Goal: Transaction & Acquisition: Purchase product/service

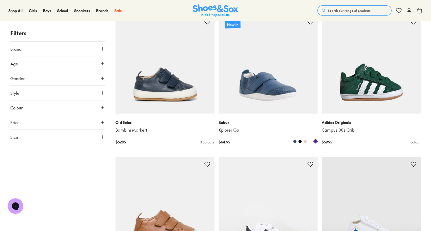
click at [304, 142] on span at bounding box center [305, 142] width 4 height 4
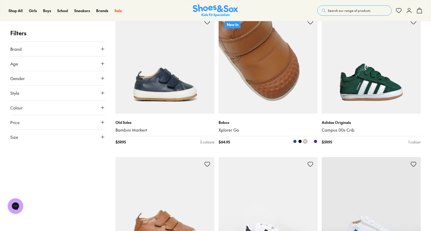
click at [306, 141] on span at bounding box center [305, 142] width 4 height 4
click at [310, 142] on span at bounding box center [310, 142] width 4 height 4
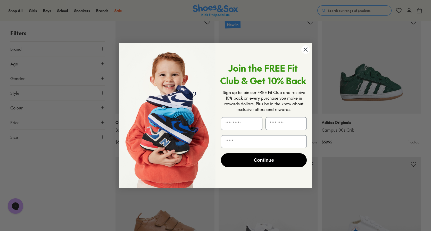
click at [307, 48] on circle "Close dialog" at bounding box center [305, 49] width 9 height 9
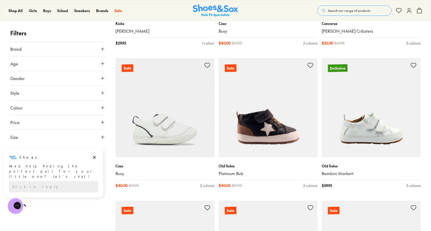
scroll to position [1185, 0]
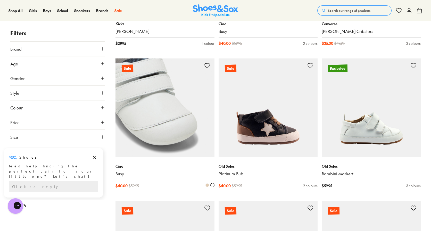
click at [195, 127] on img at bounding box center [164, 107] width 99 height 99
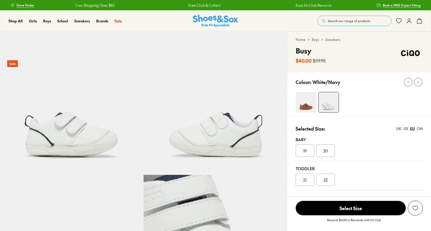
select select "*"
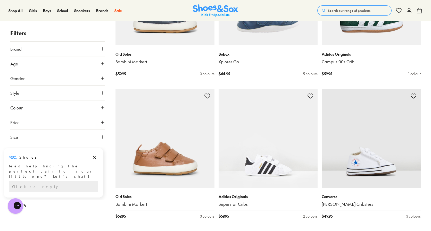
scroll to position [309, 0]
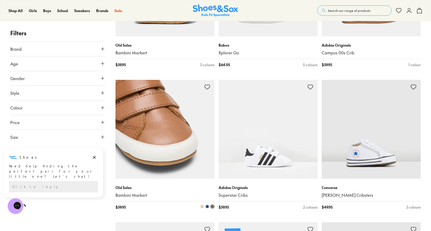
click at [174, 126] on img at bounding box center [164, 129] width 99 height 99
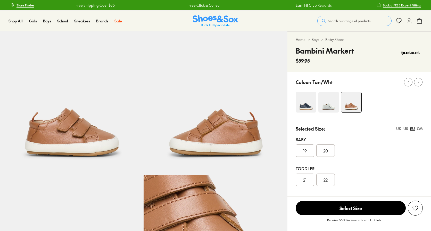
click at [330, 101] on img at bounding box center [328, 102] width 21 height 21
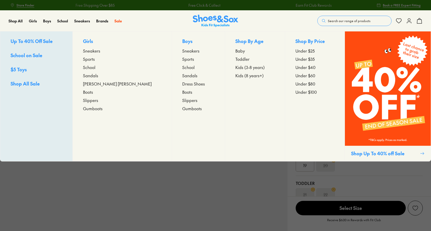
select select "*"
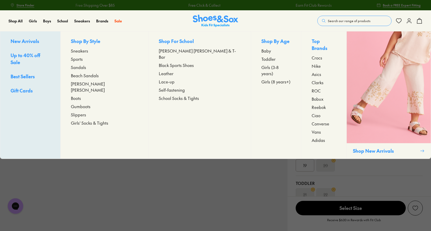
click at [261, 52] on span "Baby" at bounding box center [266, 51] width 10 height 6
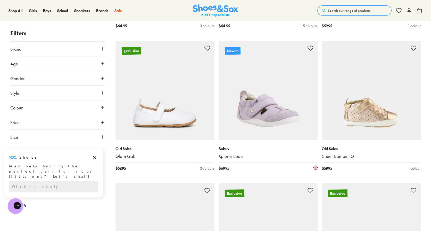
scroll to position [206, 0]
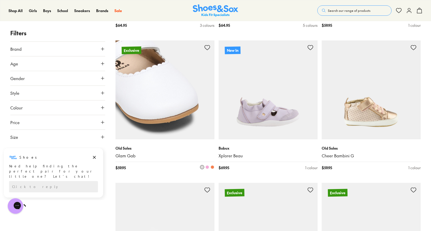
click at [151, 111] on img at bounding box center [164, 89] width 99 height 99
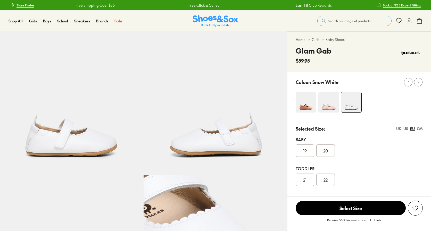
select select "*"
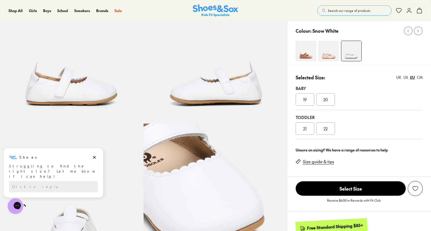
scroll to position [52, 0]
click at [94, 155] on icon "Dismiss campaign" at bounding box center [94, 157] width 5 height 6
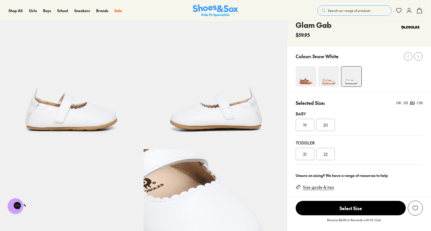
scroll to position [0, 0]
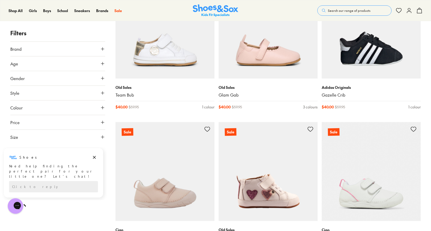
scroll to position [1209, 0]
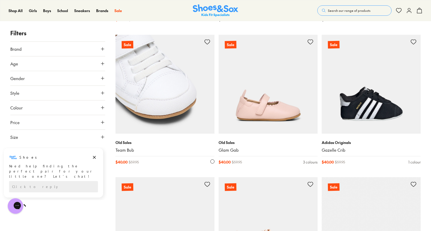
click at [178, 100] on img at bounding box center [164, 84] width 99 height 99
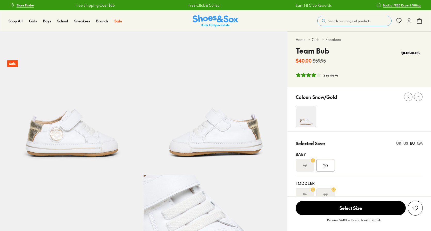
select select "*"
click at [60, 140] on img at bounding box center [71, 102] width 143 height 143
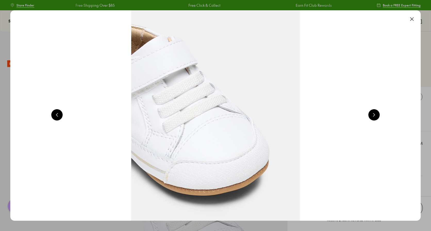
scroll to position [0, 412]
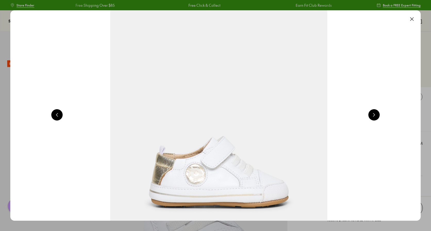
click at [413, 15] on button at bounding box center [411, 18] width 11 height 11
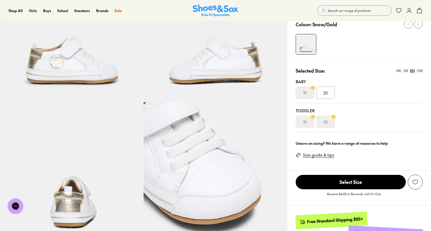
scroll to position [0, 0]
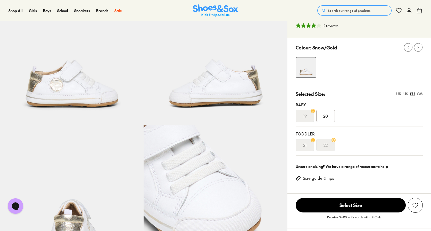
scroll to position [52, 0]
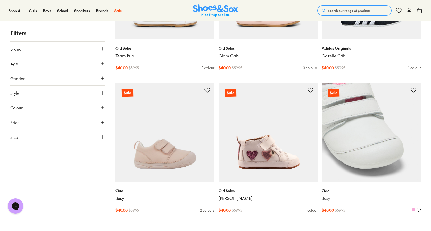
scroll to position [1304, 0]
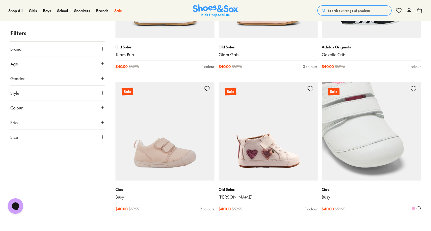
click at [371, 153] on img at bounding box center [370, 131] width 99 height 99
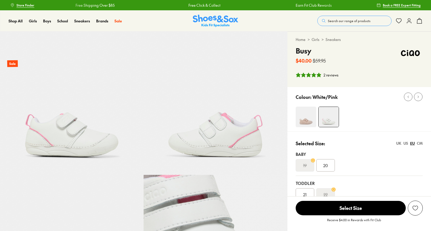
select select "*"
click at [405, 142] on div "US" at bounding box center [405, 143] width 5 height 5
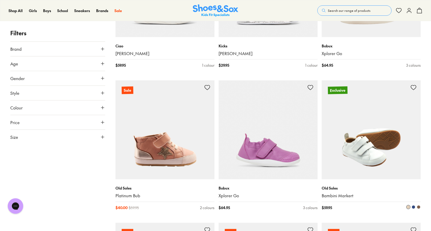
click at [348, 138] on img at bounding box center [370, 129] width 99 height 99
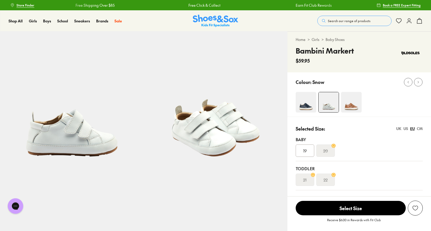
select select "*"
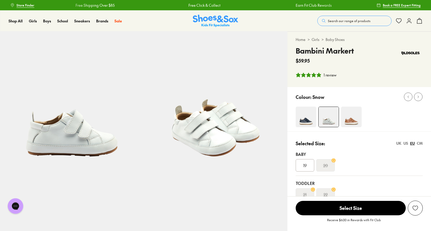
click at [407, 142] on div "US" at bounding box center [405, 143] width 5 height 5
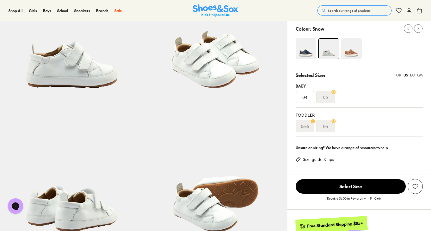
scroll to position [77, 0]
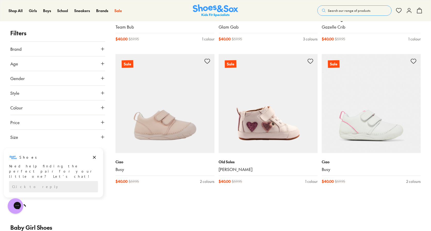
scroll to position [1340, 0]
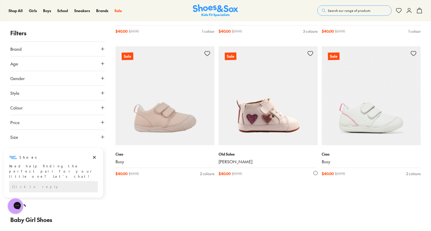
click at [273, 128] on img at bounding box center [267, 95] width 99 height 99
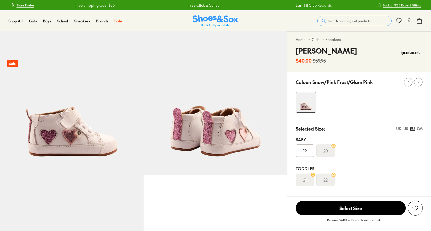
select select "*"
click at [403, 128] on div "US" at bounding box center [405, 128] width 5 height 5
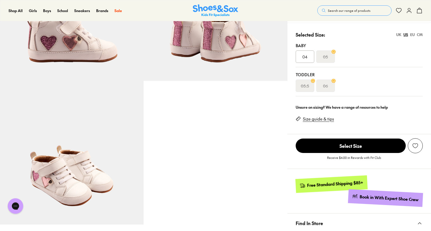
scroll to position [129, 0]
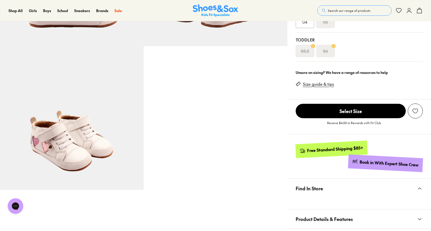
click at [55, 144] on img at bounding box center [71, 117] width 143 height 143
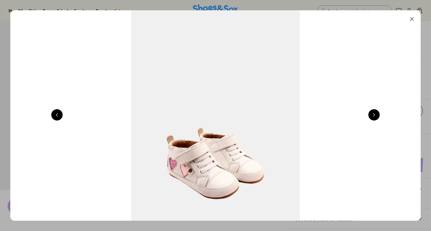
scroll to position [0, 1237]
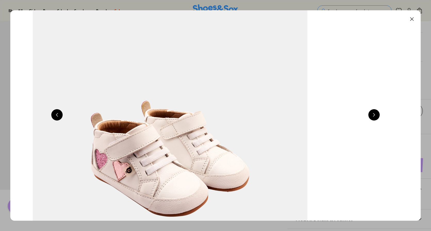
click at [411, 20] on button at bounding box center [411, 18] width 11 height 11
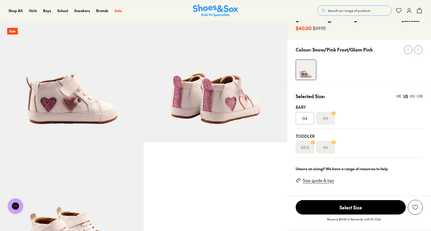
scroll to position [26, 0]
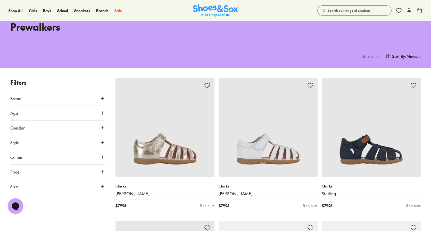
click at [105, 96] on icon at bounding box center [102, 98] width 5 height 5
click at [99, 99] on button "Brand" at bounding box center [57, 98] width 95 height 14
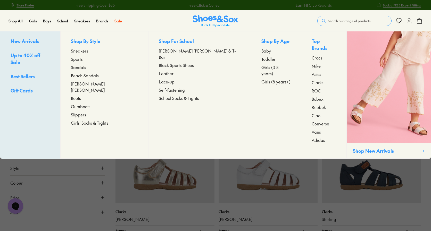
click at [261, 50] on span "Baby" at bounding box center [266, 51] width 10 height 6
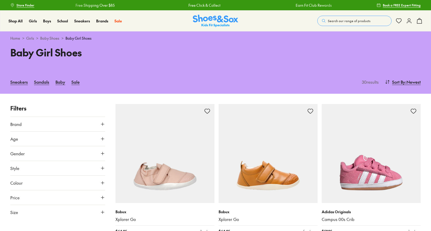
click at [90, 124] on button "Brand" at bounding box center [57, 124] width 95 height 14
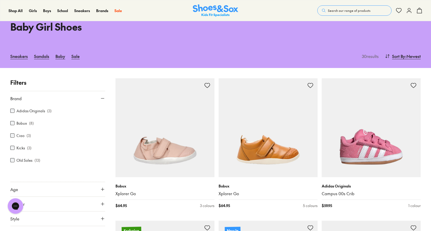
click at [24, 161] on label "Old Soles" at bounding box center [24, 160] width 16 height 5
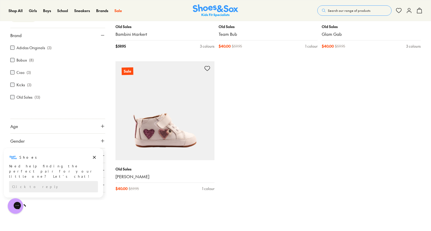
scroll to position [618, 0]
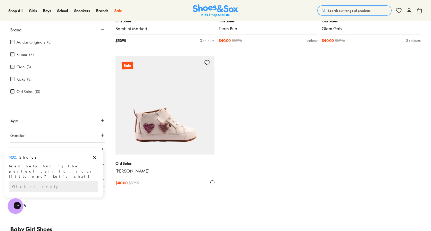
click at [176, 137] on img at bounding box center [164, 105] width 99 height 99
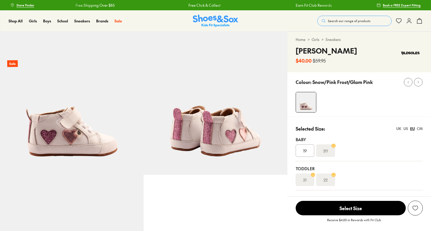
select select "*"
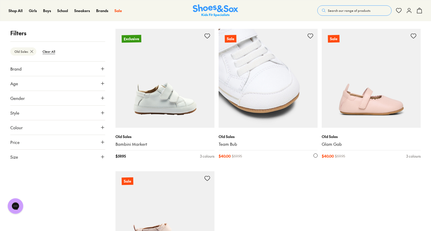
click at [261, 95] on img at bounding box center [267, 78] width 99 height 99
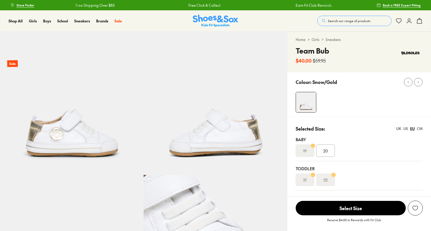
select select "*"
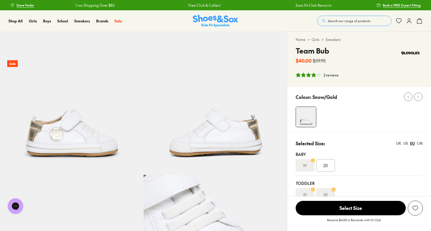
click at [405, 143] on div "US" at bounding box center [405, 143] width 5 height 5
